Goal: Find specific page/section: Find specific page/section

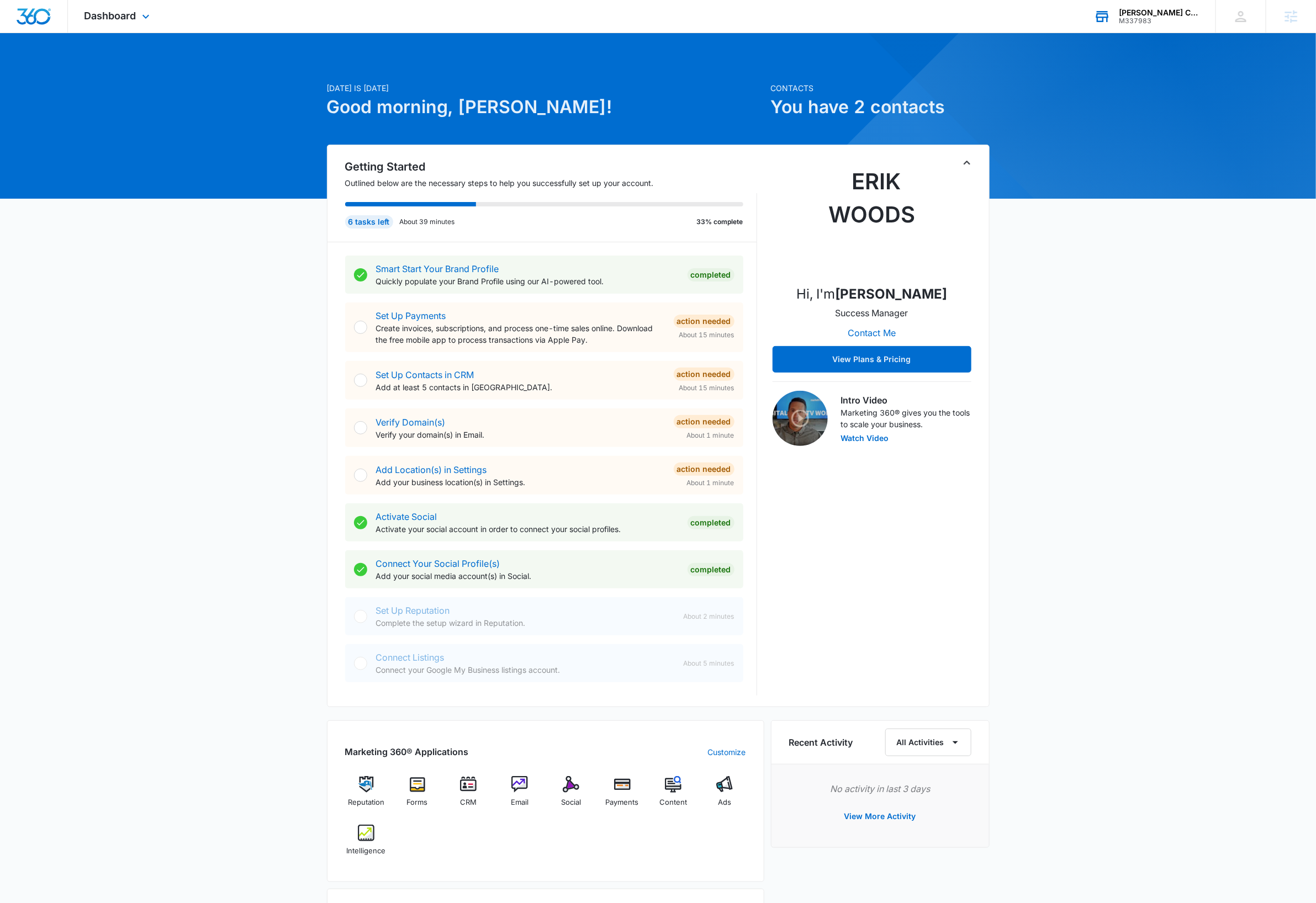
click at [1165, 17] on div "M337983" at bounding box center [1159, 21] width 80 height 8
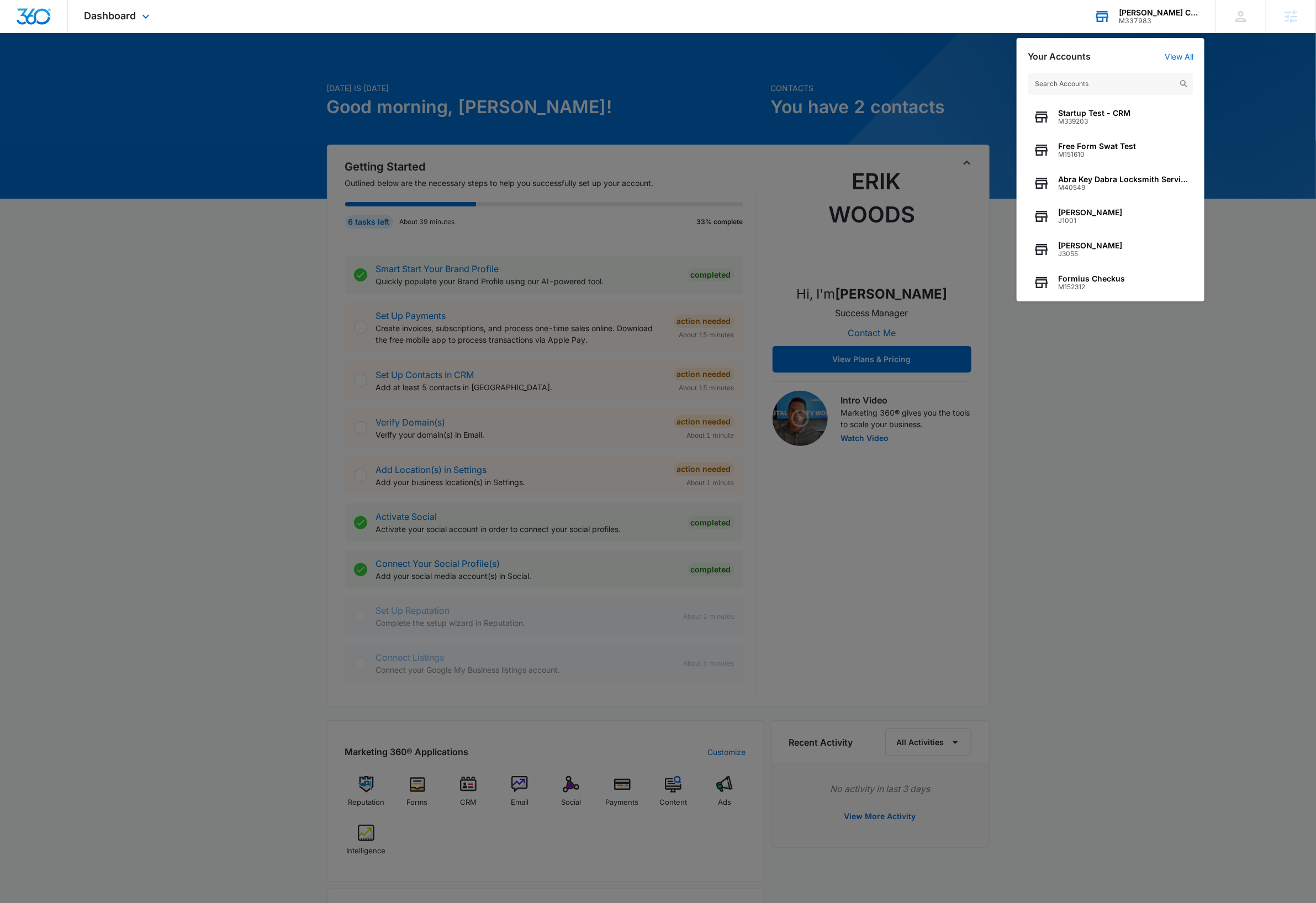
click at [1133, 88] on input "text" at bounding box center [1110, 83] width 166 height 22
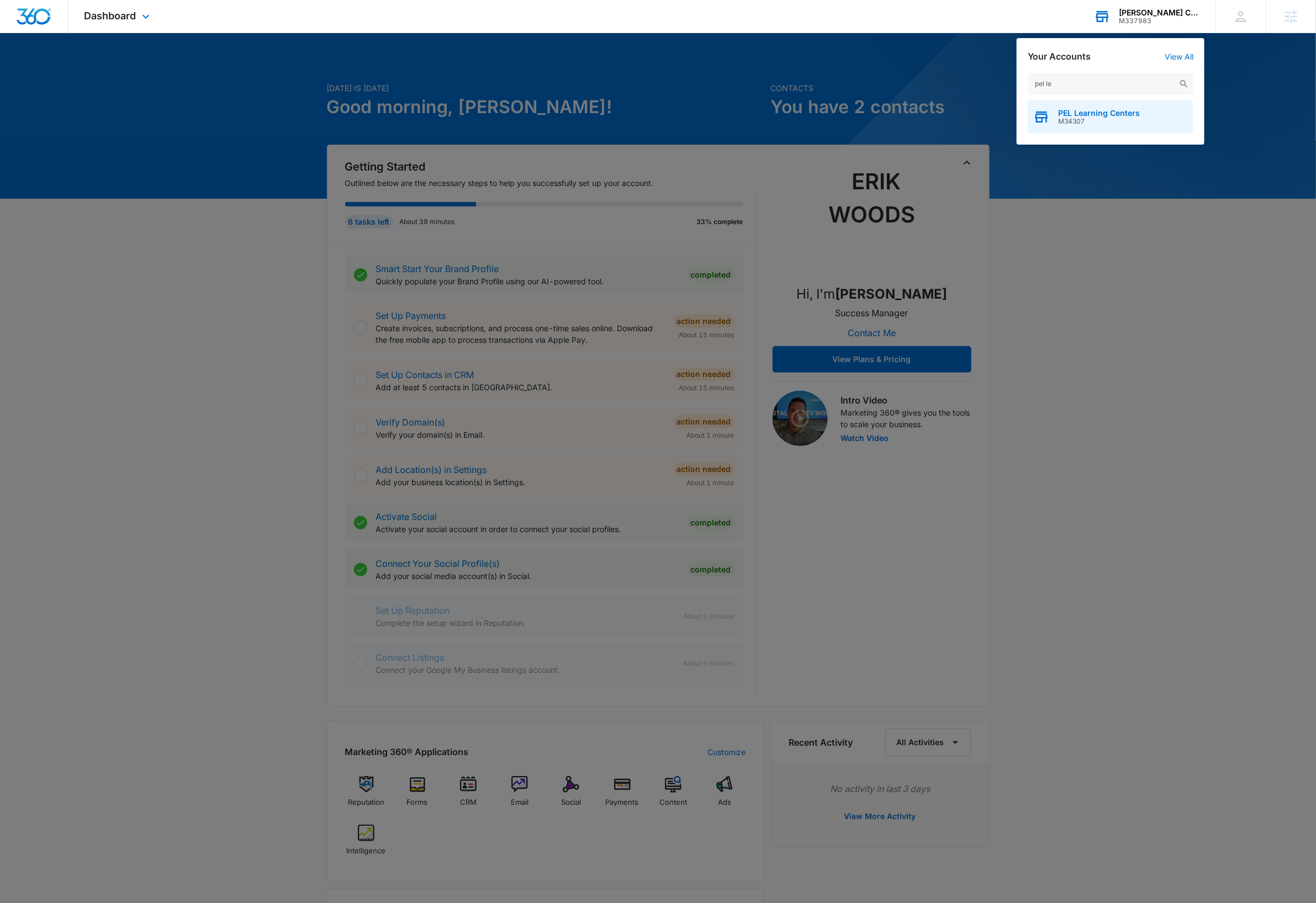
type input "pel le"
click at [1126, 116] on span "PEL Learning Centers" at bounding box center [1098, 113] width 82 height 9
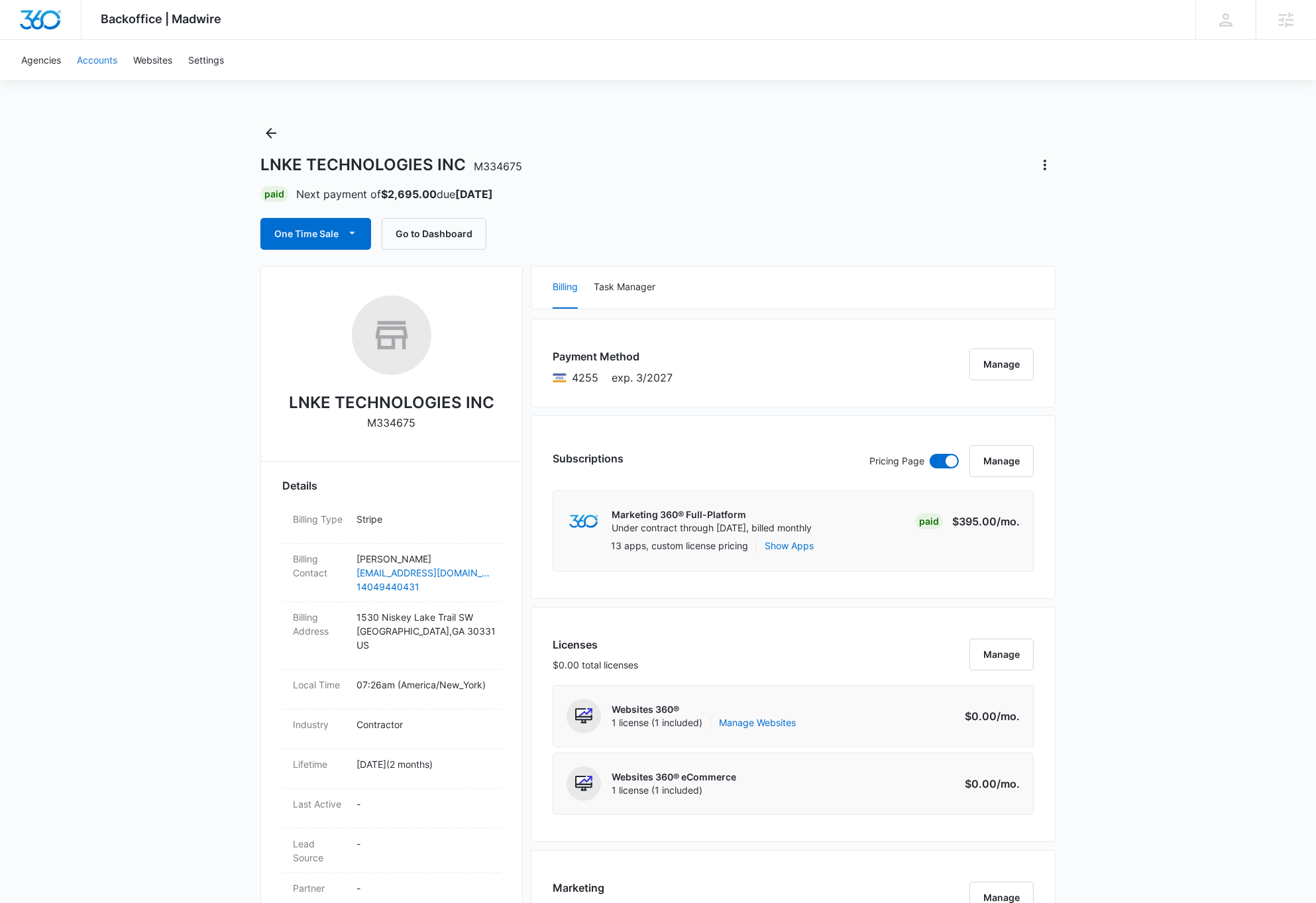
click at [97, 57] on link "Accounts" at bounding box center [96, 60] width 56 height 40
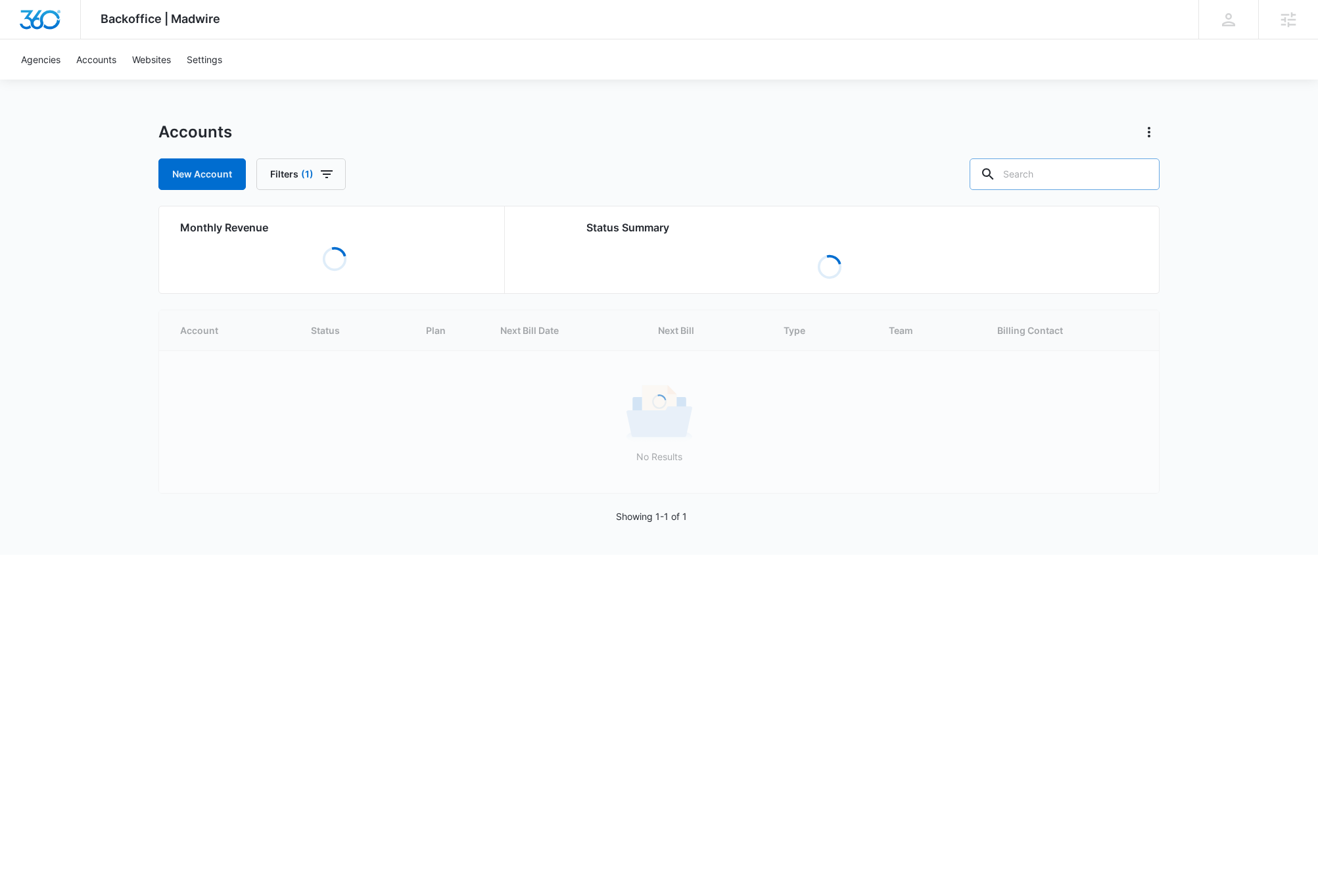
click at [1094, 174] on input "text" at bounding box center [1064, 174] width 190 height 32
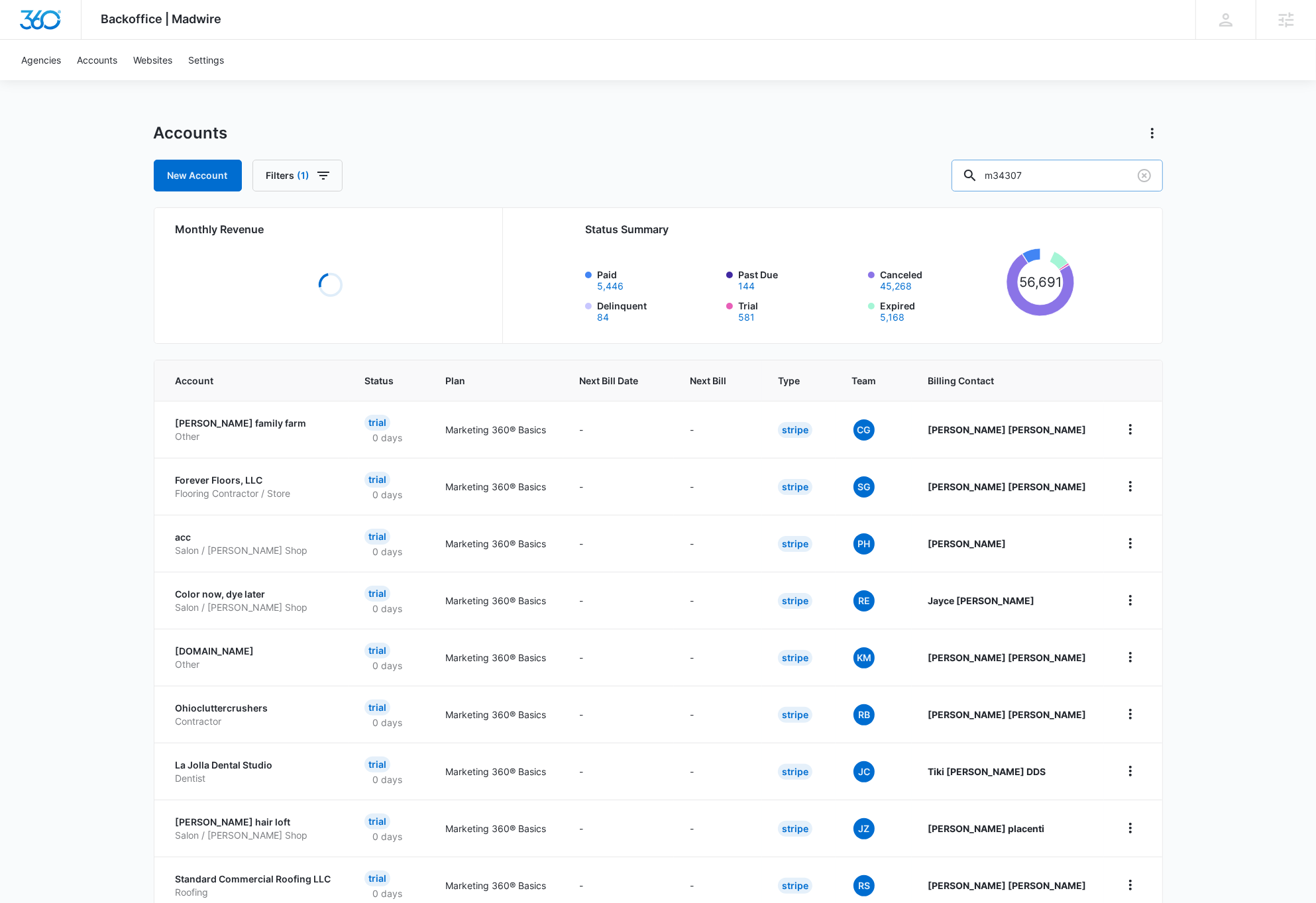
type input "m34307"
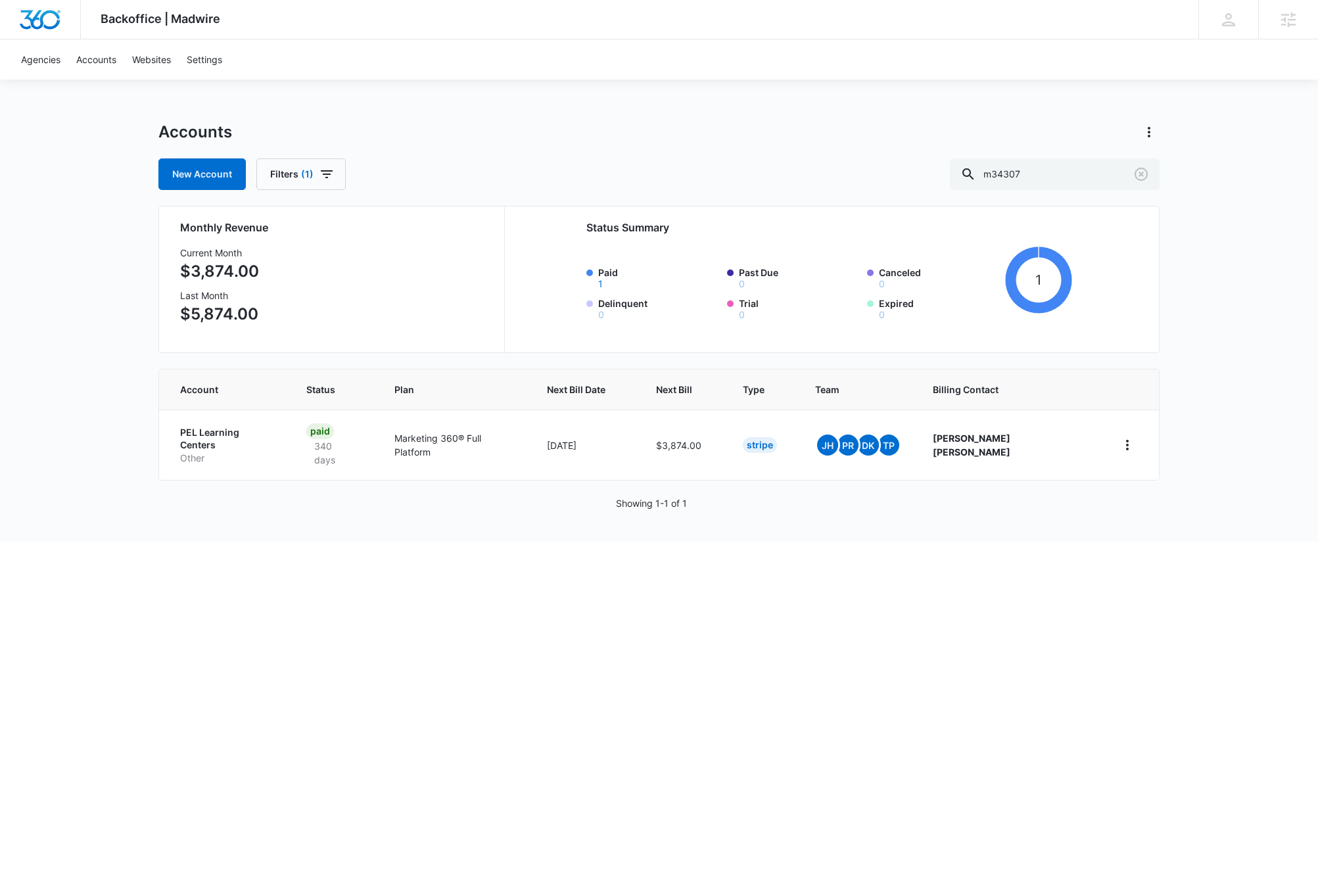
click at [490, 700] on html "Backoffice | Madwire Apps Settings DB [PERSON_NAME] [PERSON_NAME][EMAIL_ADDRESS…" at bounding box center [659, 448] width 1318 height 896
